Goal: Task Accomplishment & Management: Use online tool/utility

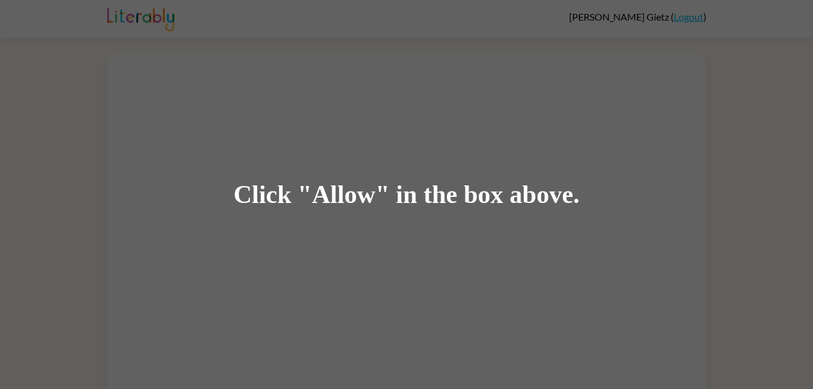
click at [191, 79] on div "Click "Allow" in the box above." at bounding box center [406, 194] width 813 height 389
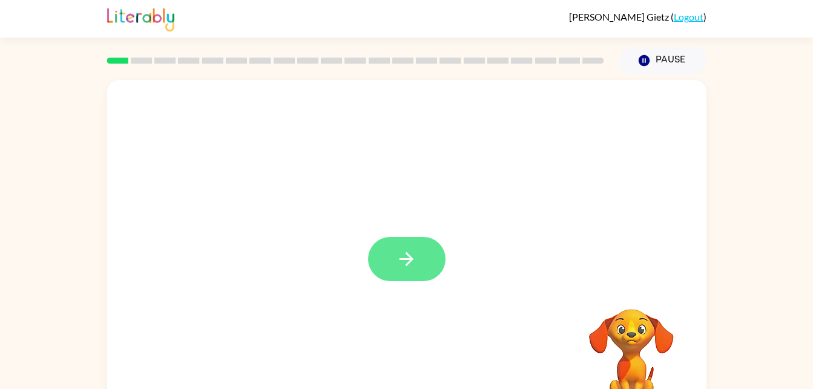
click at [401, 258] on icon "button" at bounding box center [406, 258] width 21 height 21
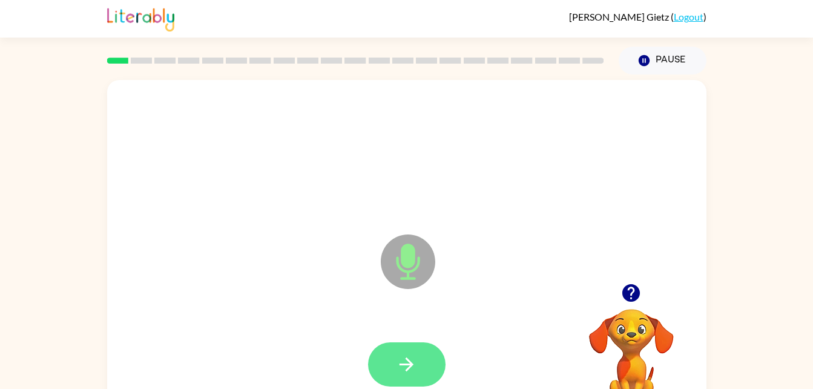
click at [403, 352] on button "button" at bounding box center [407, 364] width 78 height 44
click at [400, 364] on icon "button" at bounding box center [407, 364] width 14 height 14
click at [414, 355] on icon "button" at bounding box center [406, 364] width 21 height 21
click at [418, 380] on button "button" at bounding box center [407, 364] width 78 height 44
click at [408, 366] on icon "button" at bounding box center [406, 364] width 21 height 21
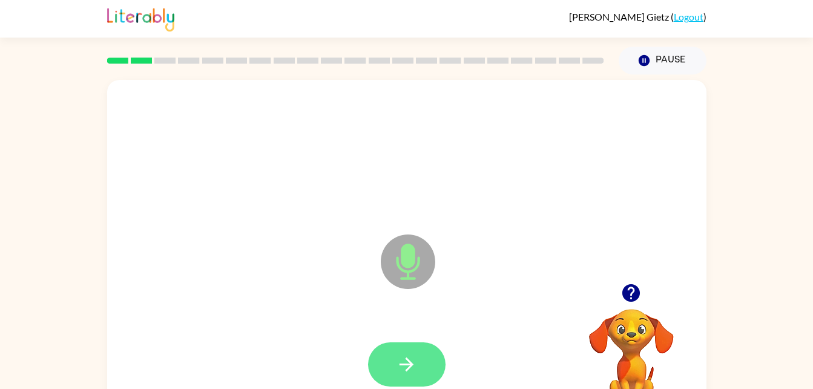
click at [398, 360] on icon "button" at bounding box center [406, 364] width 21 height 21
click at [423, 345] on button "button" at bounding box center [407, 364] width 78 height 44
click at [392, 347] on button "button" at bounding box center [407, 364] width 78 height 44
click at [397, 358] on icon "button" at bounding box center [406, 364] width 21 height 21
click at [409, 357] on icon "button" at bounding box center [406, 364] width 21 height 21
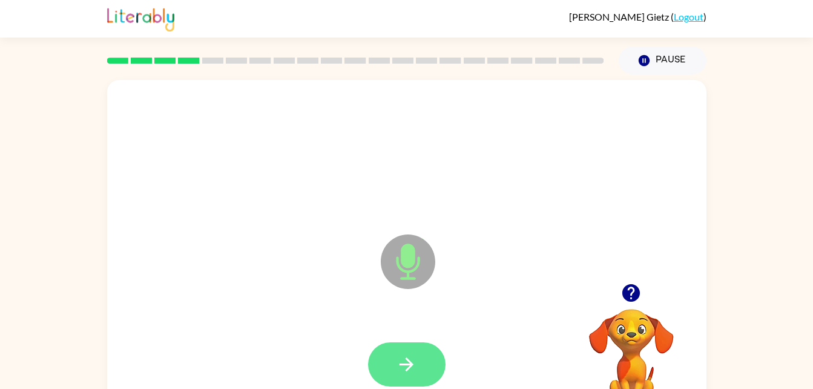
click at [401, 363] on icon "button" at bounding box center [406, 364] width 21 height 21
click at [403, 360] on icon "button" at bounding box center [406, 364] width 21 height 21
click at [408, 366] on icon "button" at bounding box center [406, 364] width 21 height 21
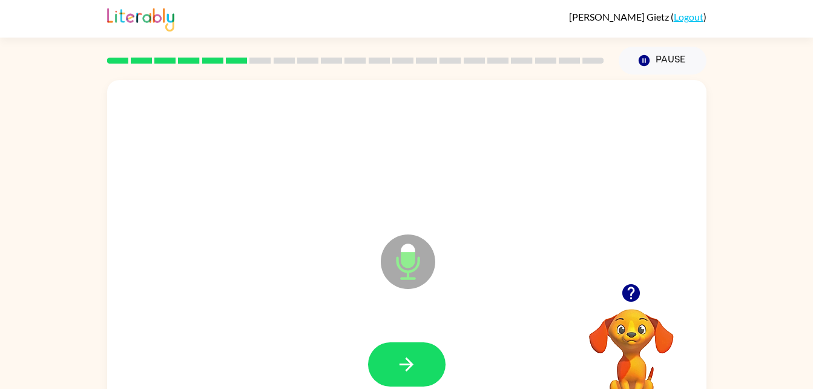
click at [634, 280] on button "button" at bounding box center [631, 292] width 31 height 31
click at [641, 296] on video "Your browser must support playing .mp4 files to use Literably. Please try using…" at bounding box center [631, 350] width 121 height 121
click at [410, 362] on icon "button" at bounding box center [407, 364] width 14 height 14
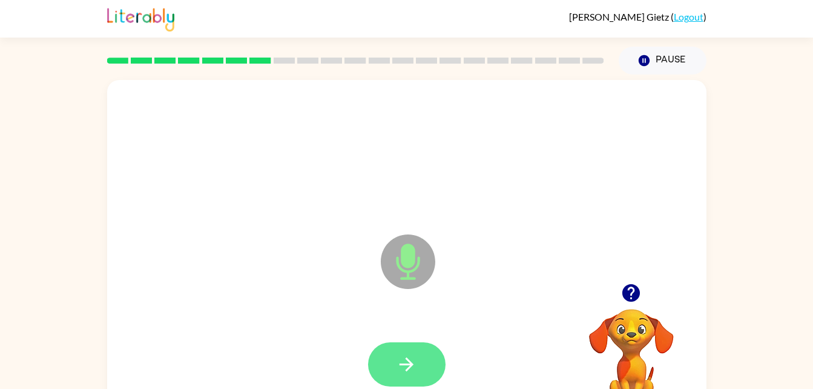
click at [413, 356] on icon "button" at bounding box center [406, 364] width 21 height 21
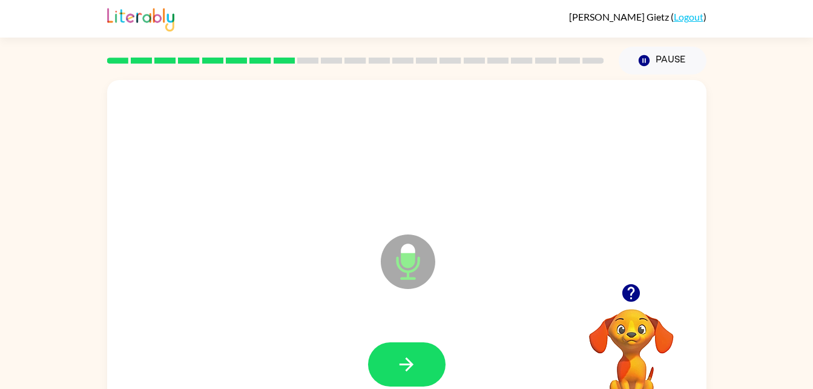
click at [633, 297] on icon "button" at bounding box center [631, 293] width 18 height 18
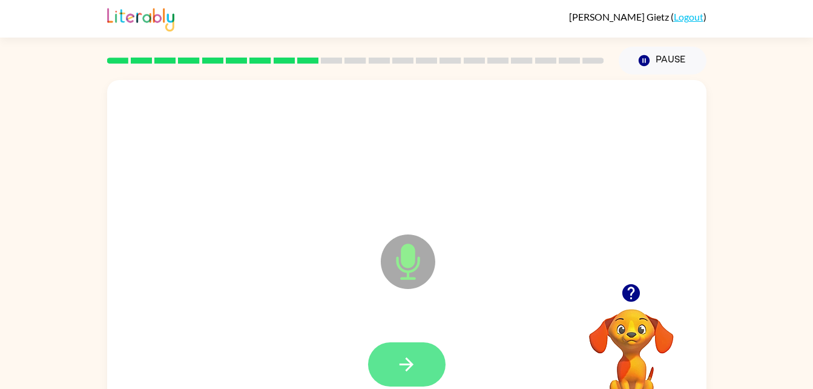
click at [398, 362] on icon "button" at bounding box center [406, 364] width 21 height 21
click at [426, 365] on button "button" at bounding box center [407, 364] width 78 height 44
click at [411, 360] on icon "button" at bounding box center [406, 364] width 21 height 21
click at [409, 362] on icon "button" at bounding box center [407, 364] width 14 height 14
click at [418, 371] on button "button" at bounding box center [407, 364] width 78 height 44
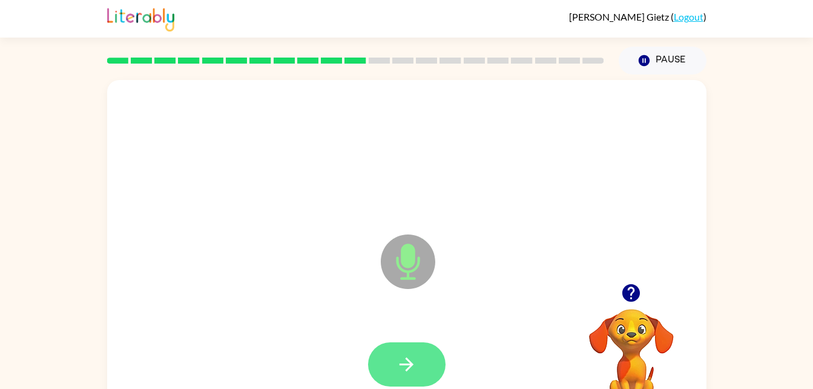
click at [397, 376] on button "button" at bounding box center [407, 364] width 78 height 44
click at [405, 378] on button "button" at bounding box center [407, 364] width 78 height 44
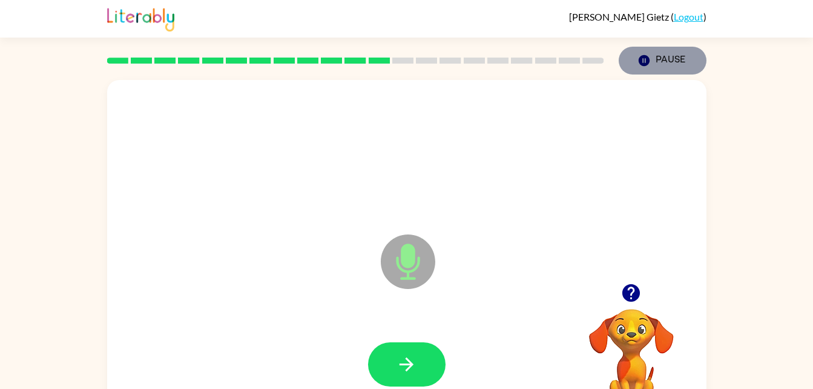
click at [646, 63] on icon "button" at bounding box center [643, 60] width 11 height 11
